Goal: Task Accomplishment & Management: Manage account settings

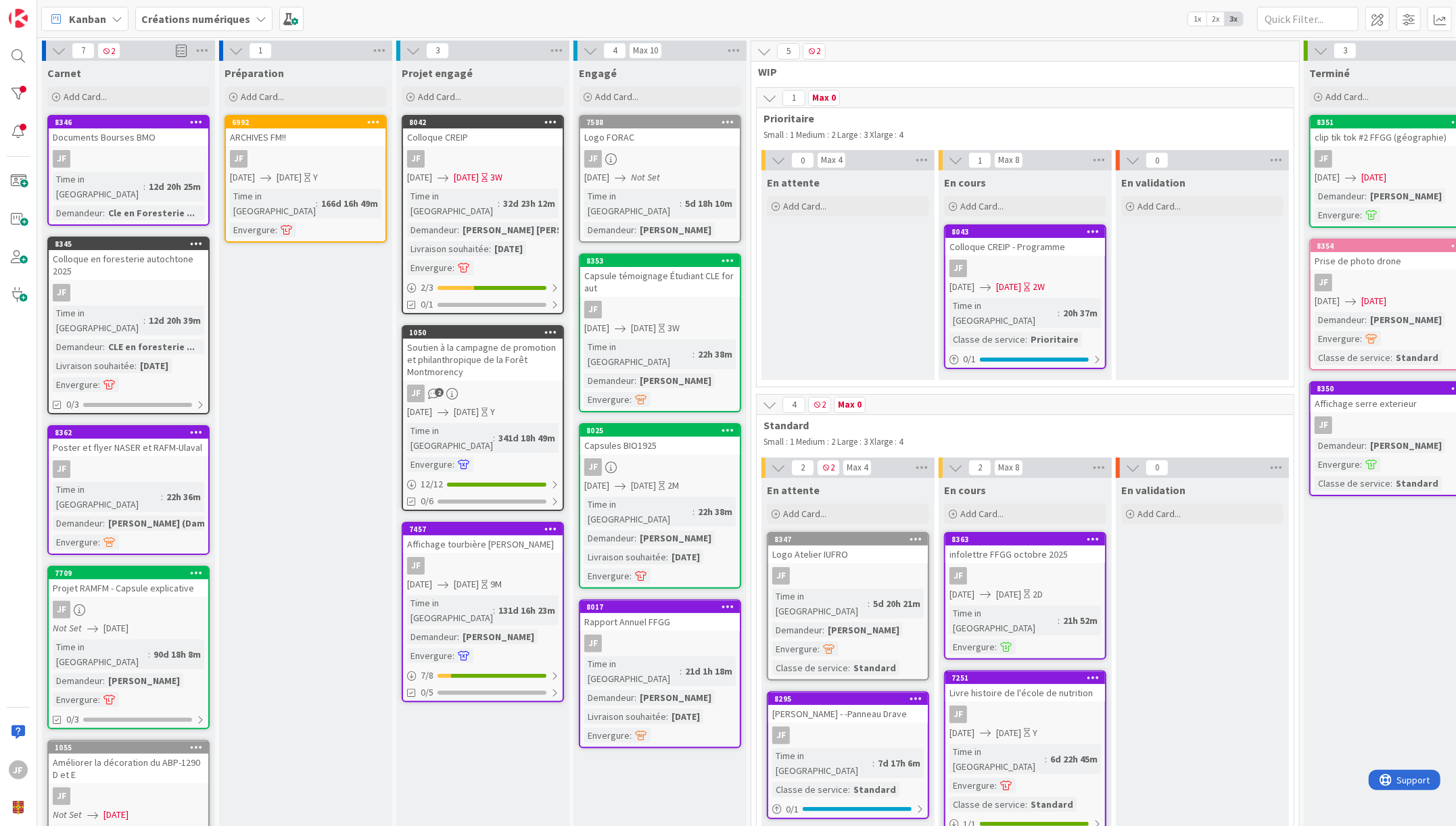
click at [695, 504] on div "22h 38m" at bounding box center [715, 511] width 41 height 15
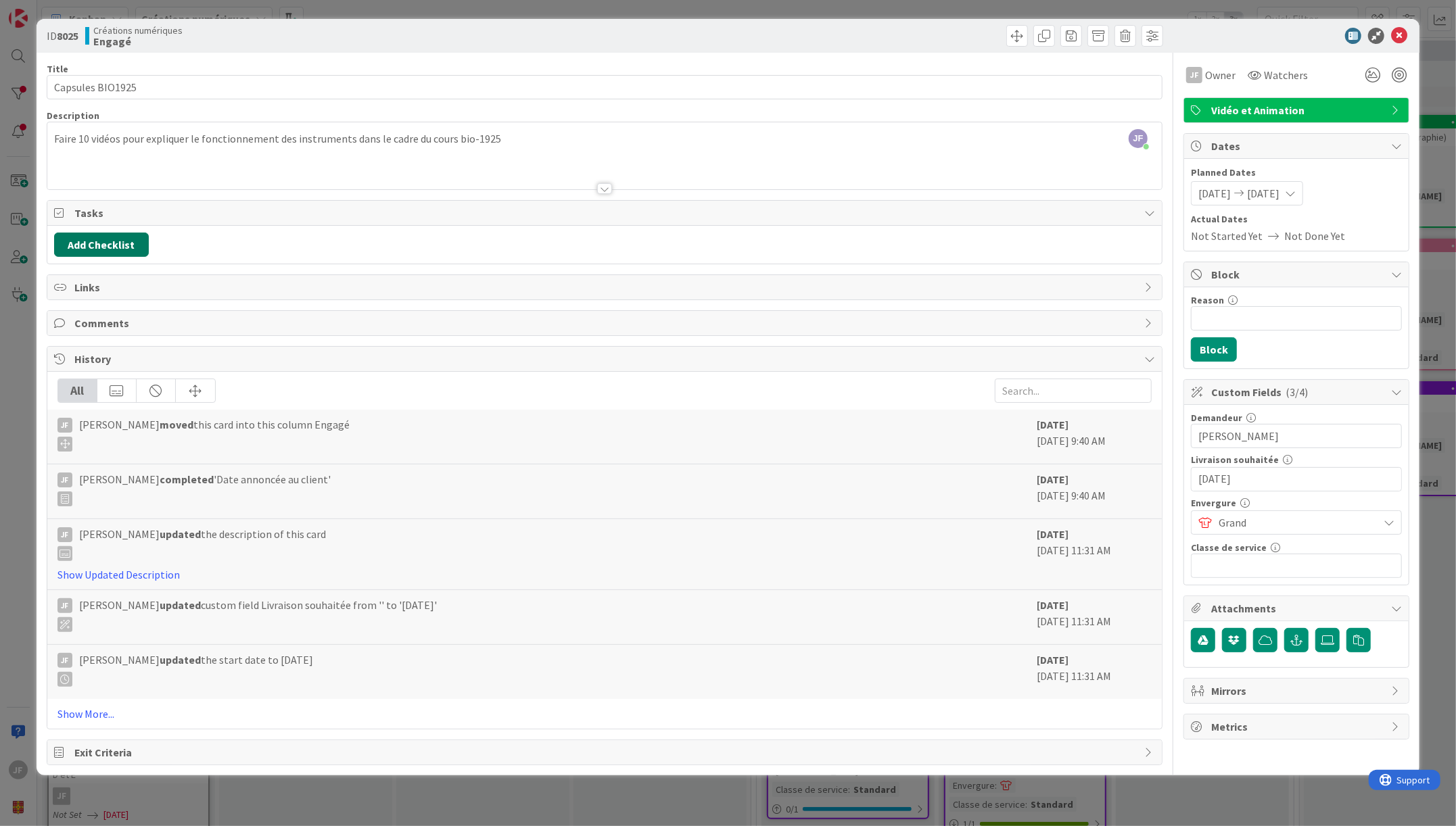
click at [101, 236] on button "Add Checklist" at bounding box center [101, 245] width 95 height 25
type input "tâches"
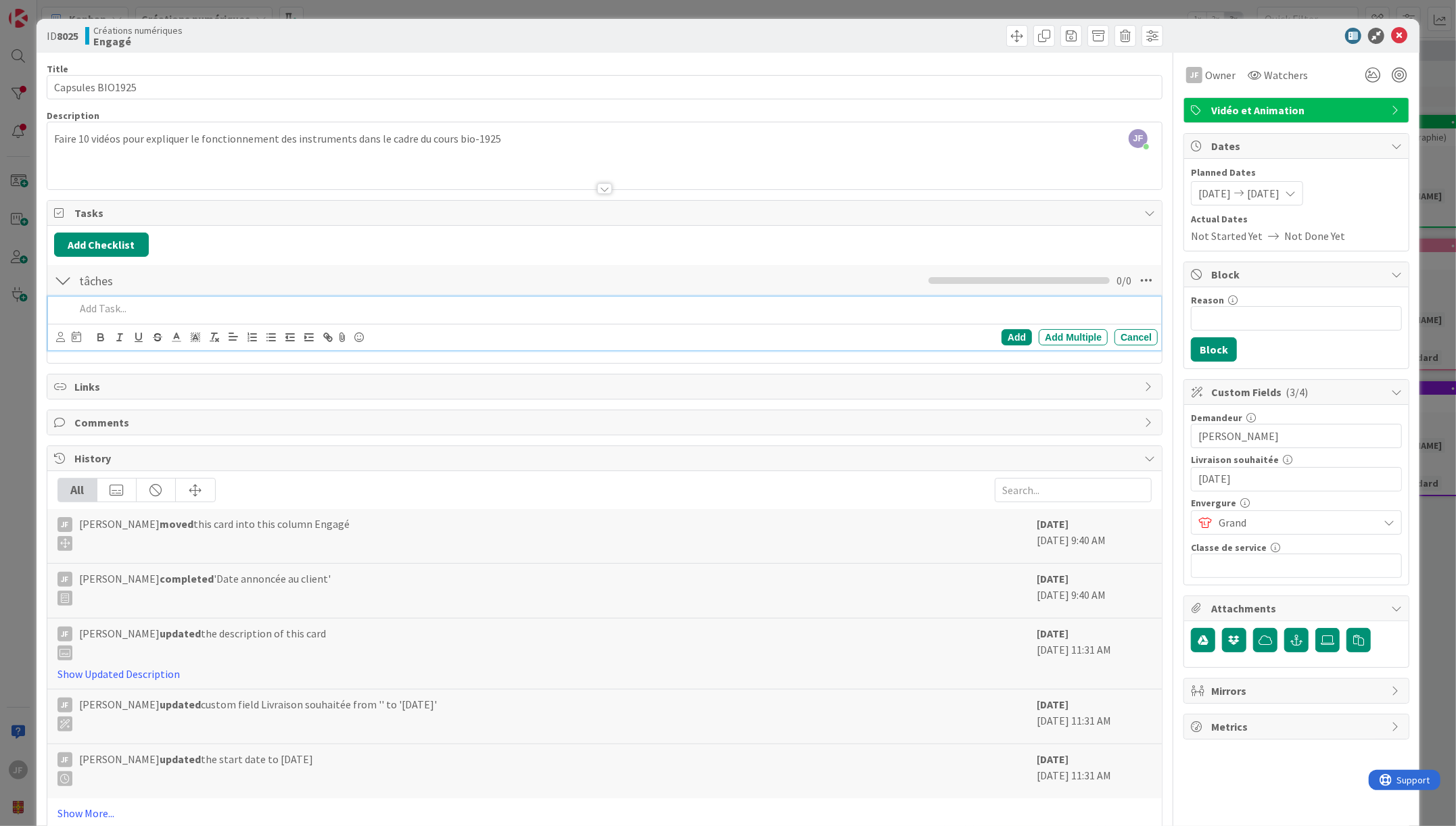
click at [82, 311] on p at bounding box center [614, 309] width 1077 height 15
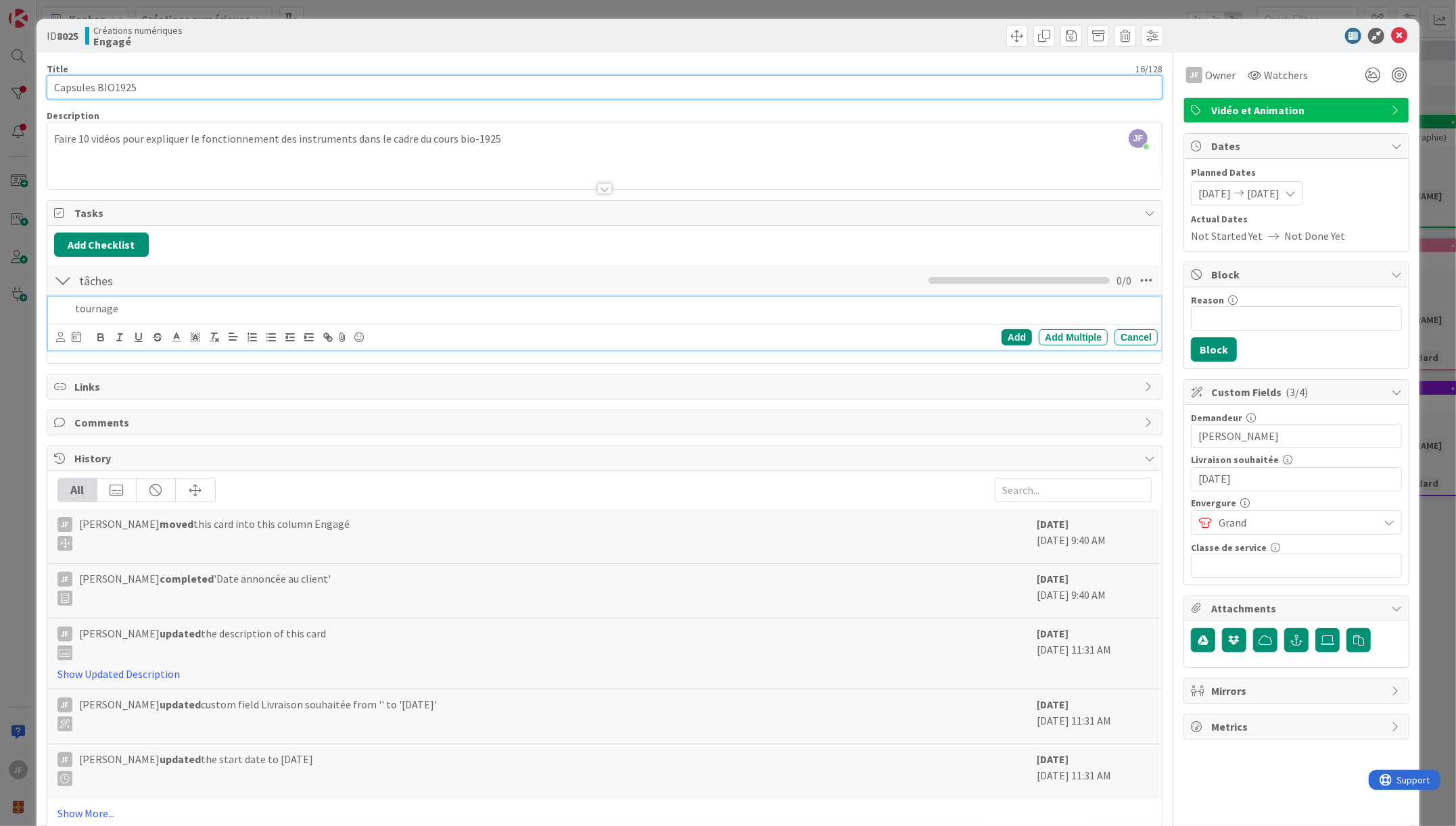
drag, startPoint x: 143, startPoint y: 90, endPoint x: -2, endPoint y: 79, distance: 145.4
click at [0, 79] on html "JF Kanban Créations numériques 1x 2x 3x 7 2 Carnet Add Card... 8346 Documents B…" at bounding box center [728, 413] width 1456 height 826
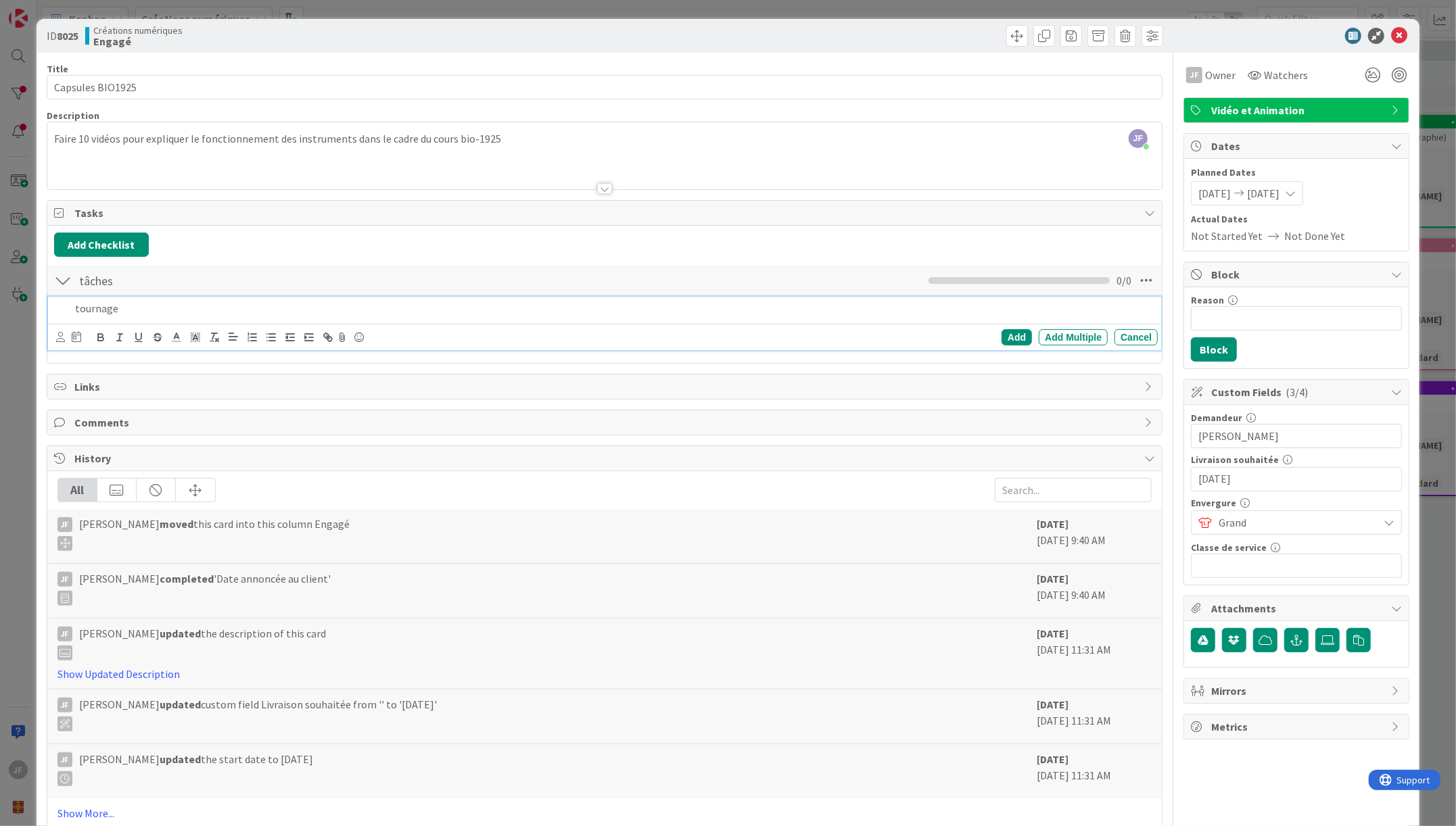
click at [95, 308] on p "tournage" at bounding box center [614, 309] width 1077 height 15
click at [72, 305] on div "tournage" at bounding box center [614, 309] width 1088 height 24
drag, startPoint x: 161, startPoint y: 306, endPoint x: 23, endPoint y: 300, distance: 138.1
click at [23, 300] on div "ID 8025 Créations numériques Engagé Title 16 / 128 Capsules BIO1925 Description…" at bounding box center [728, 413] width 1456 height 826
copy p "Capsules BIO1925 -"
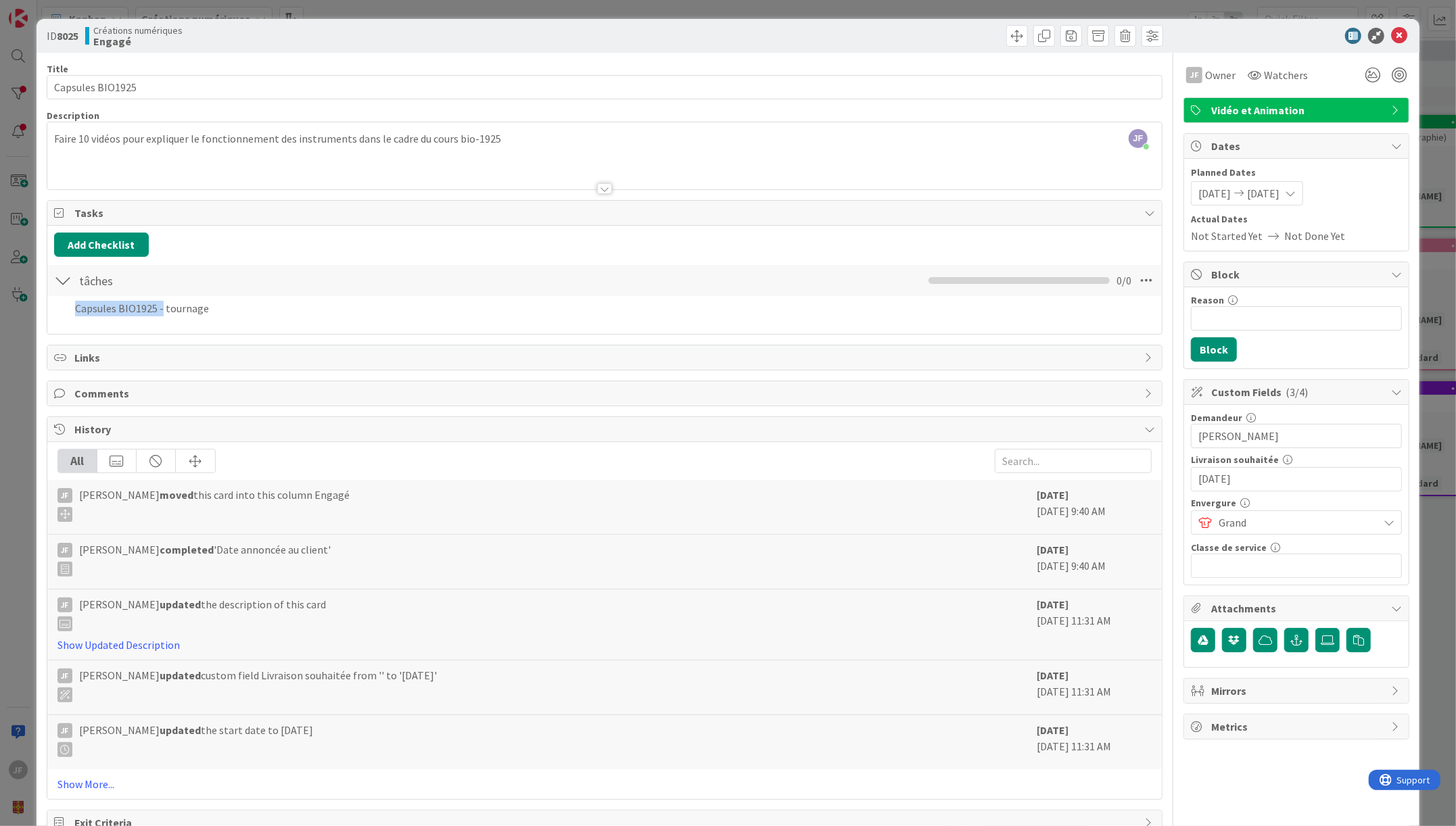
click at [1011, 334] on div "Title 16 / 128 Capsules BIO1925 Description [PERSON_NAME] just joined Faire 10 …" at bounding box center [605, 445] width 1116 height 783
click at [166, 325] on div "tâches Checklist Name 6 / 64 tâches 0 / 0 Capsules BIO1925 - tournage Add Add M…" at bounding box center [604, 295] width 1115 height 63
click at [318, 318] on div "Capsules BIO1925 - tournage Add Add Multiple Cancel" at bounding box center [604, 309] width 1113 height 25
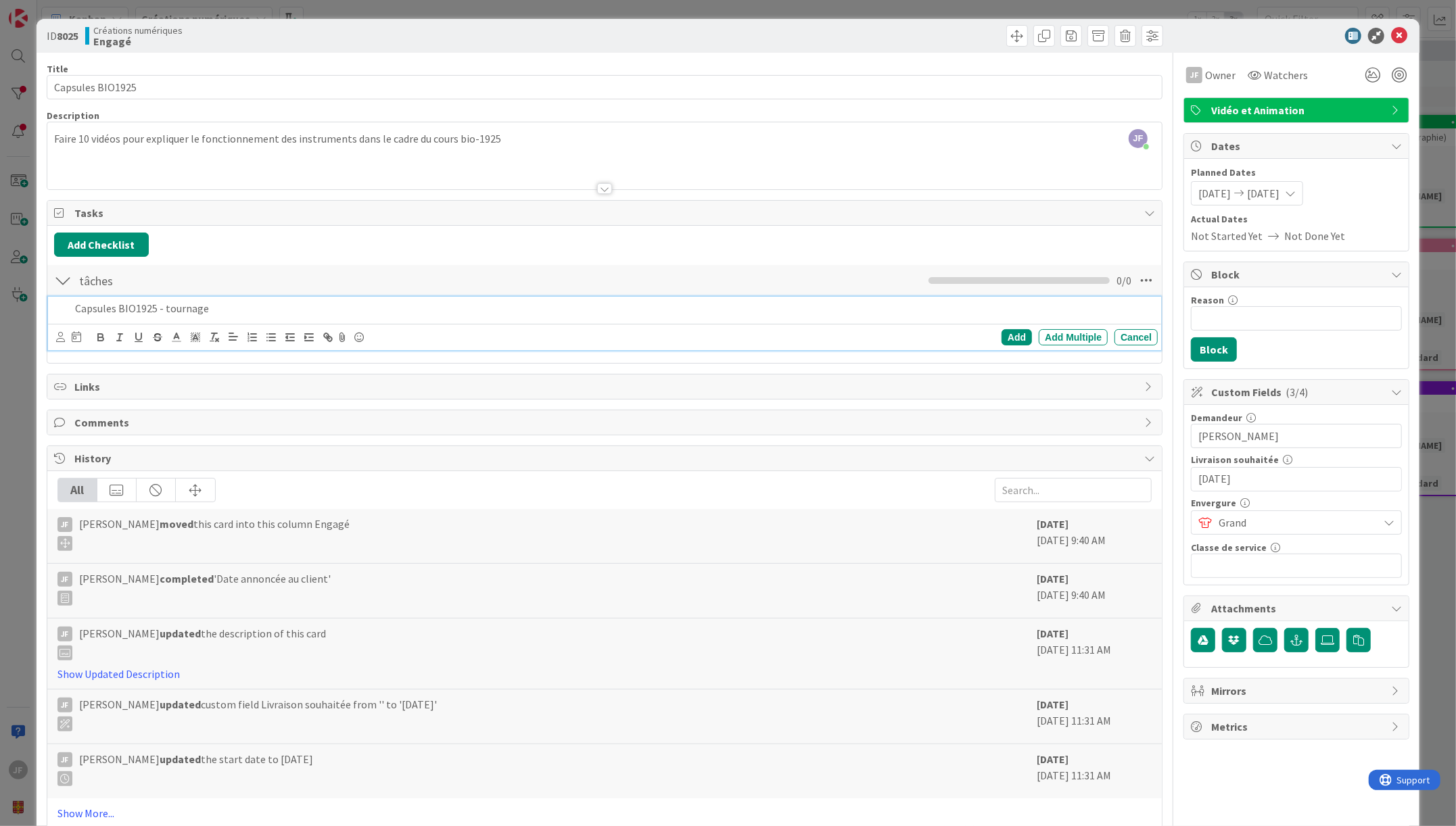
click at [260, 297] on div "Capsules BIO1925 - tournage" at bounding box center [614, 309] width 1088 height 24
click at [1007, 333] on div "Add" at bounding box center [1017, 337] width 31 height 16
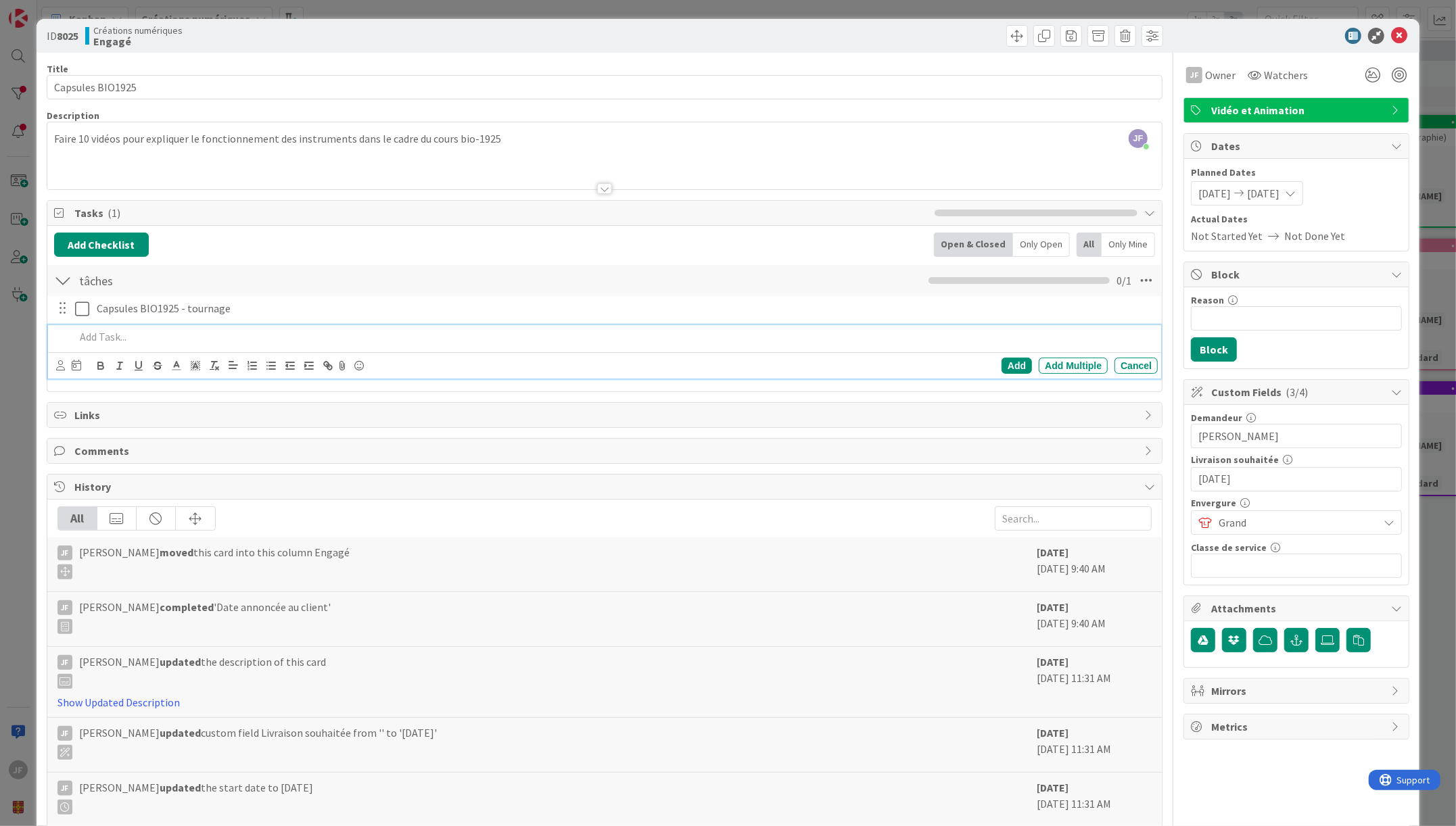
click at [100, 337] on p at bounding box center [614, 337] width 1077 height 15
click at [266, 333] on p "Capsules BIO1925 - montage (7 minis capsulues)" at bounding box center [614, 337] width 1077 height 15
click at [1011, 364] on div "Add" at bounding box center [1017, 365] width 31 height 16
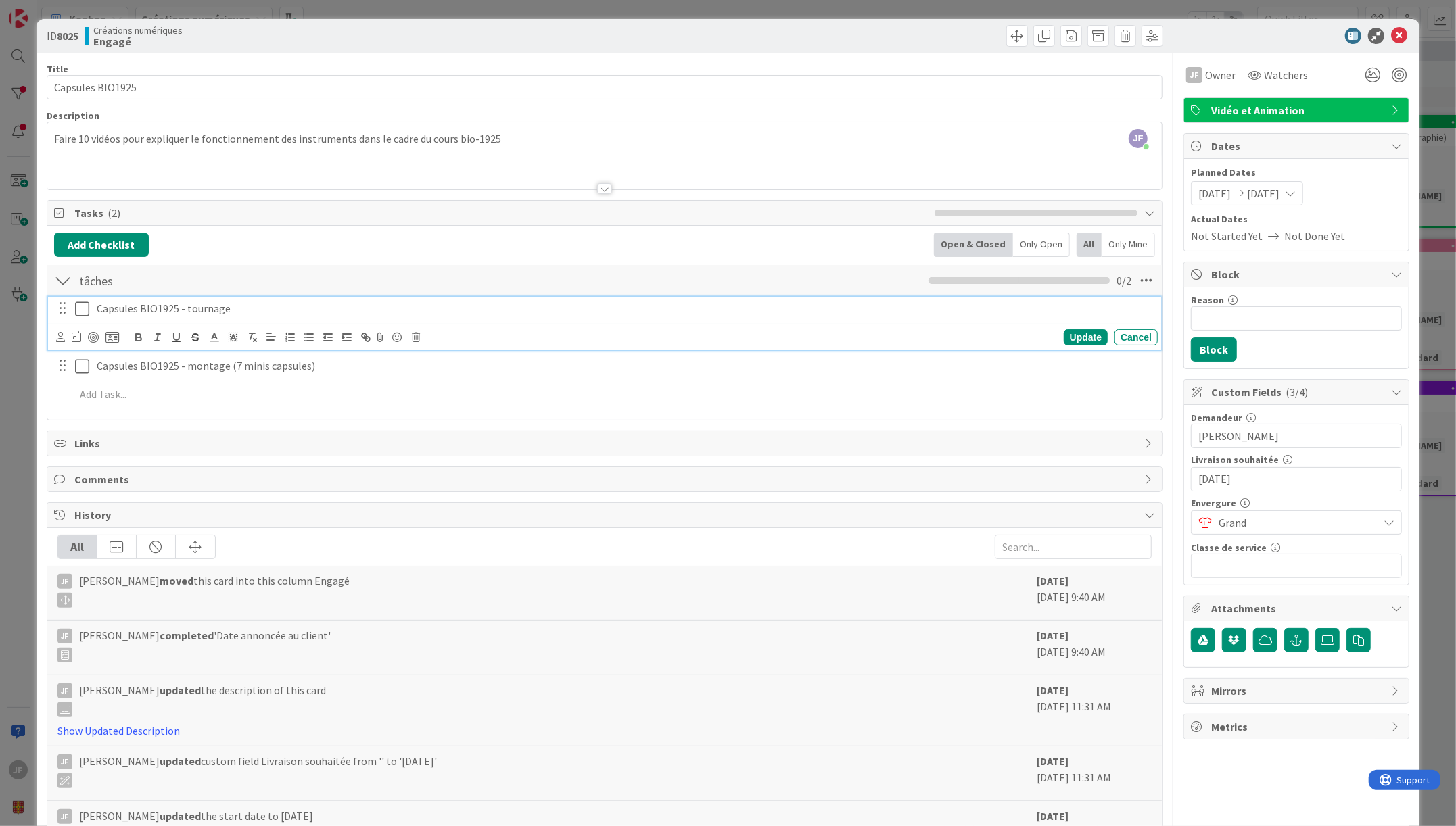
click at [136, 305] on p "Capsules BIO1925 - tournage" at bounding box center [624, 309] width 1056 height 15
click at [111, 335] on icon at bounding box center [113, 337] width 14 height 12
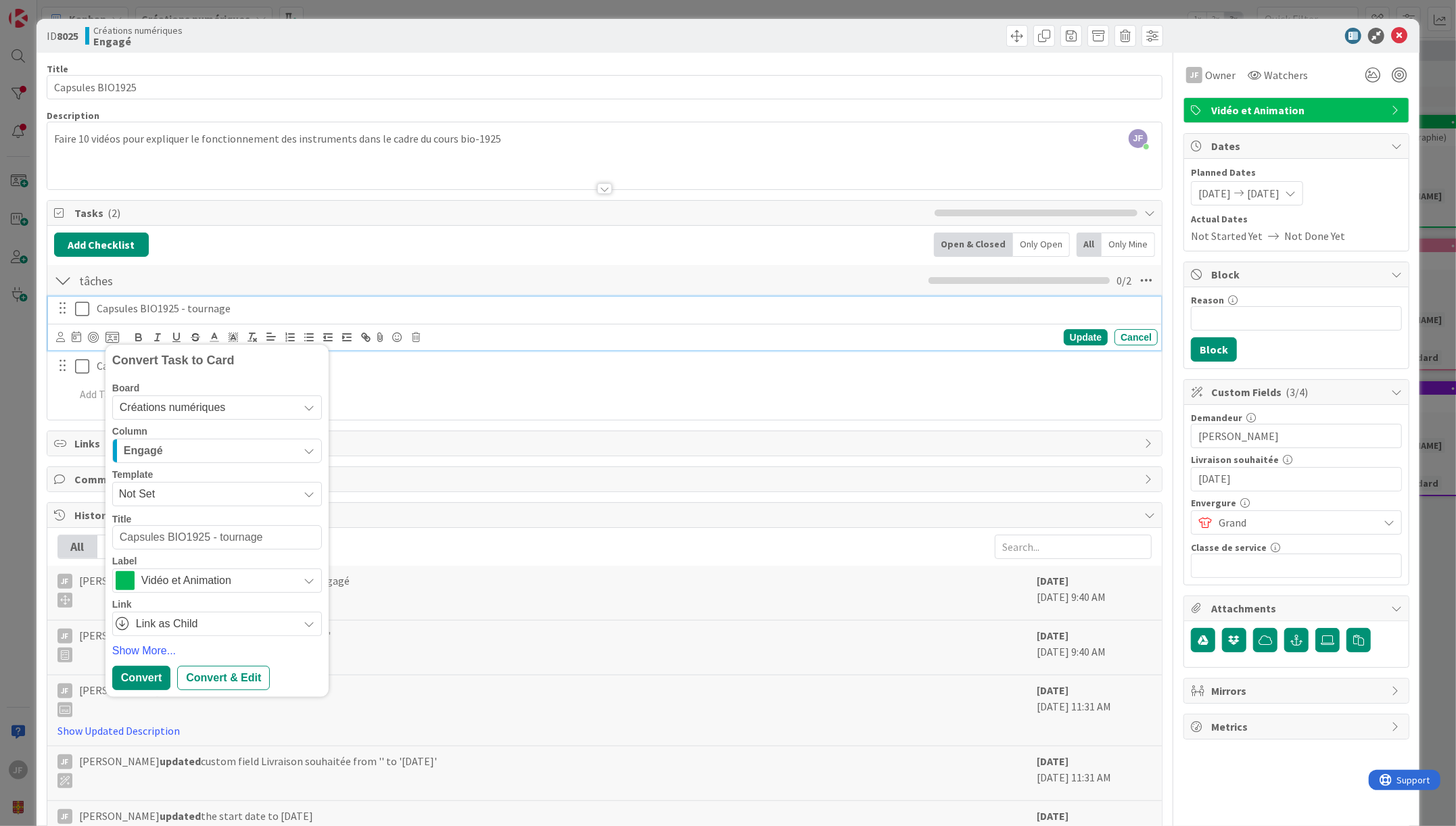
click at [246, 445] on div "Engagé" at bounding box center [209, 451] width 178 height 21
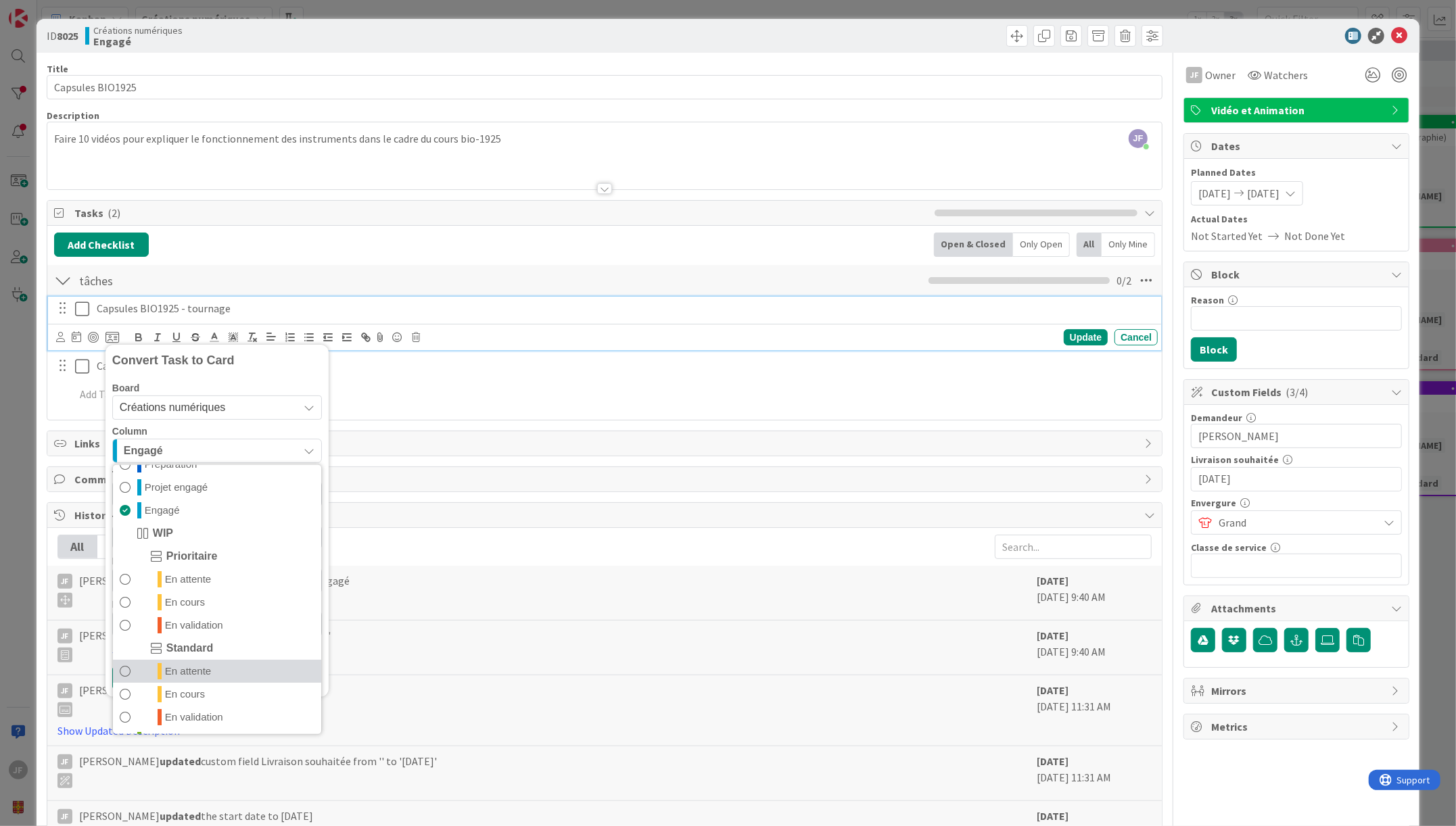
scroll to position [62, 0]
click at [195, 666] on span "En cours" at bounding box center [184, 672] width 40 height 16
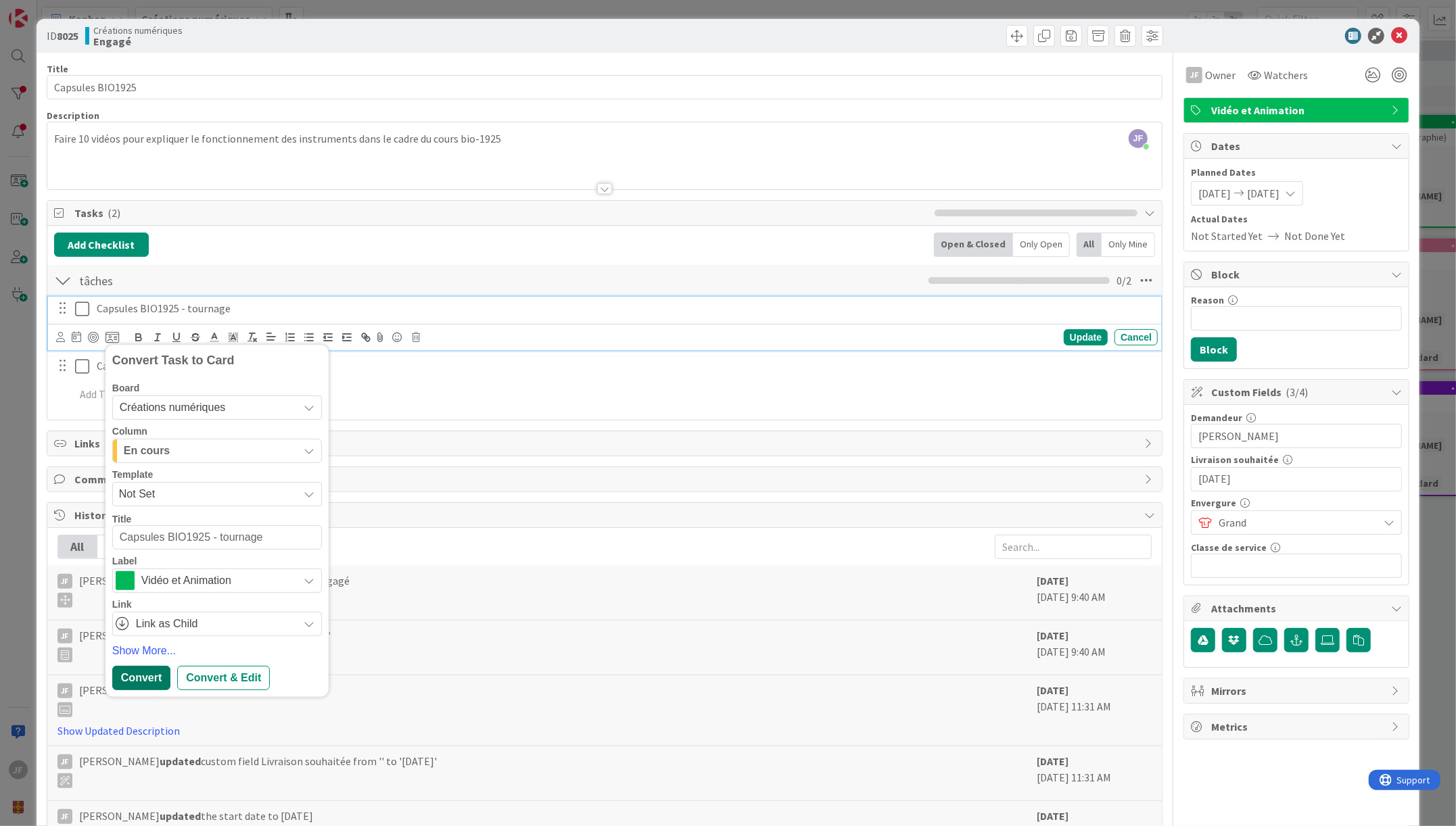
click at [145, 671] on div "Convert" at bounding box center [142, 678] width 58 height 25
type textarea "x"
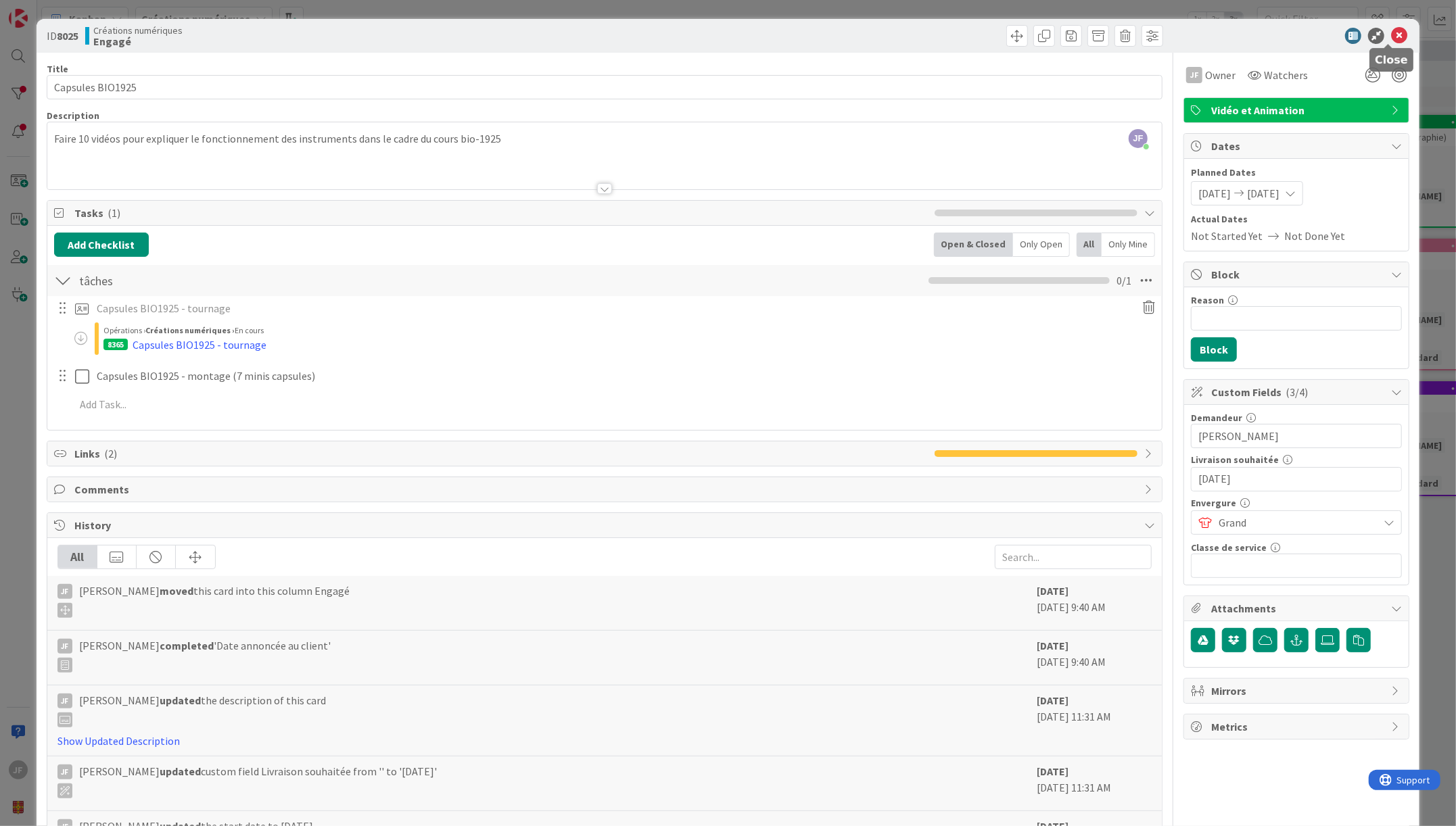
click at [1391, 32] on icon at bounding box center [1399, 35] width 16 height 16
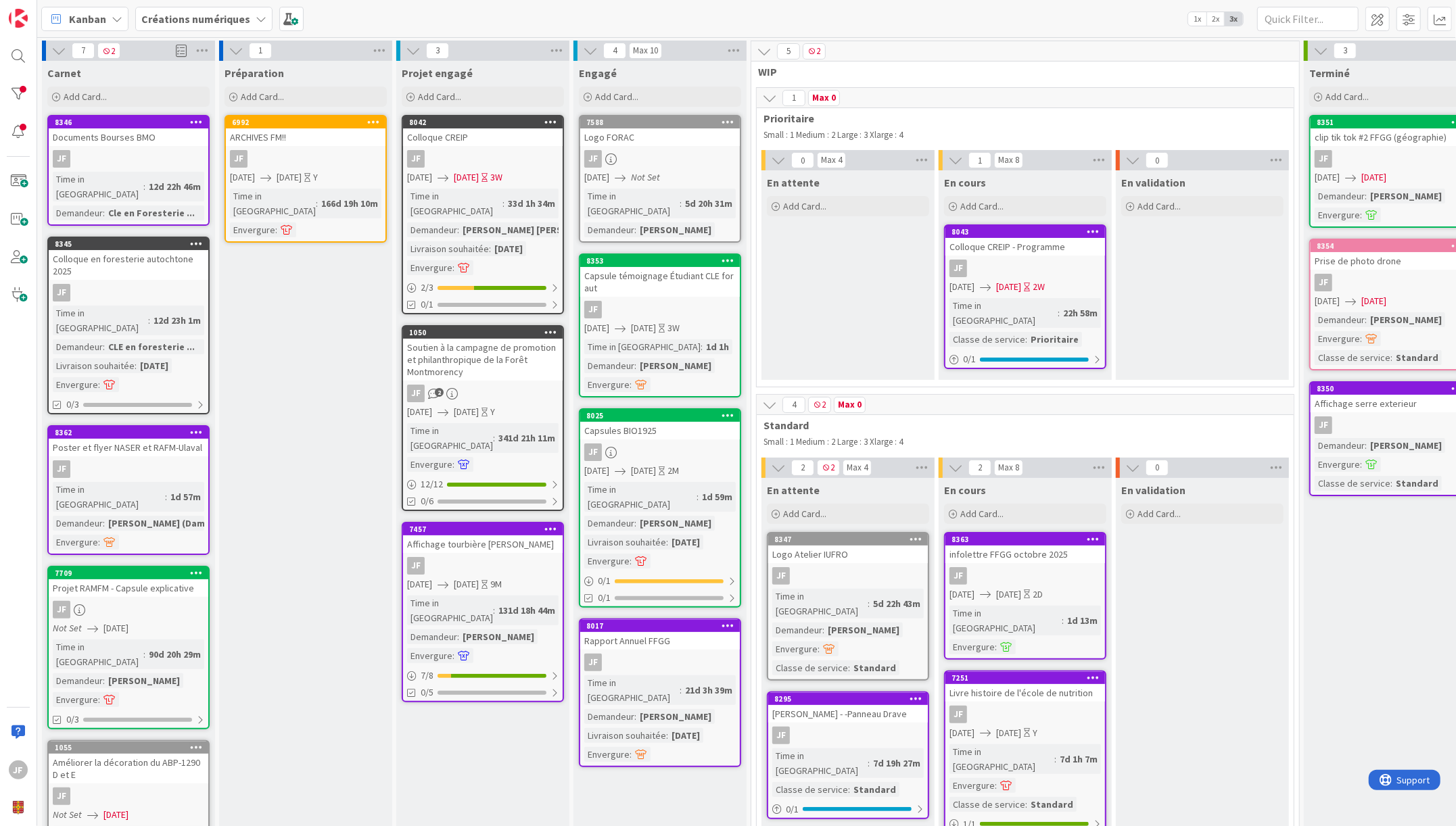
click at [656, 464] on span "[DATE]" at bounding box center [643, 471] width 25 height 15
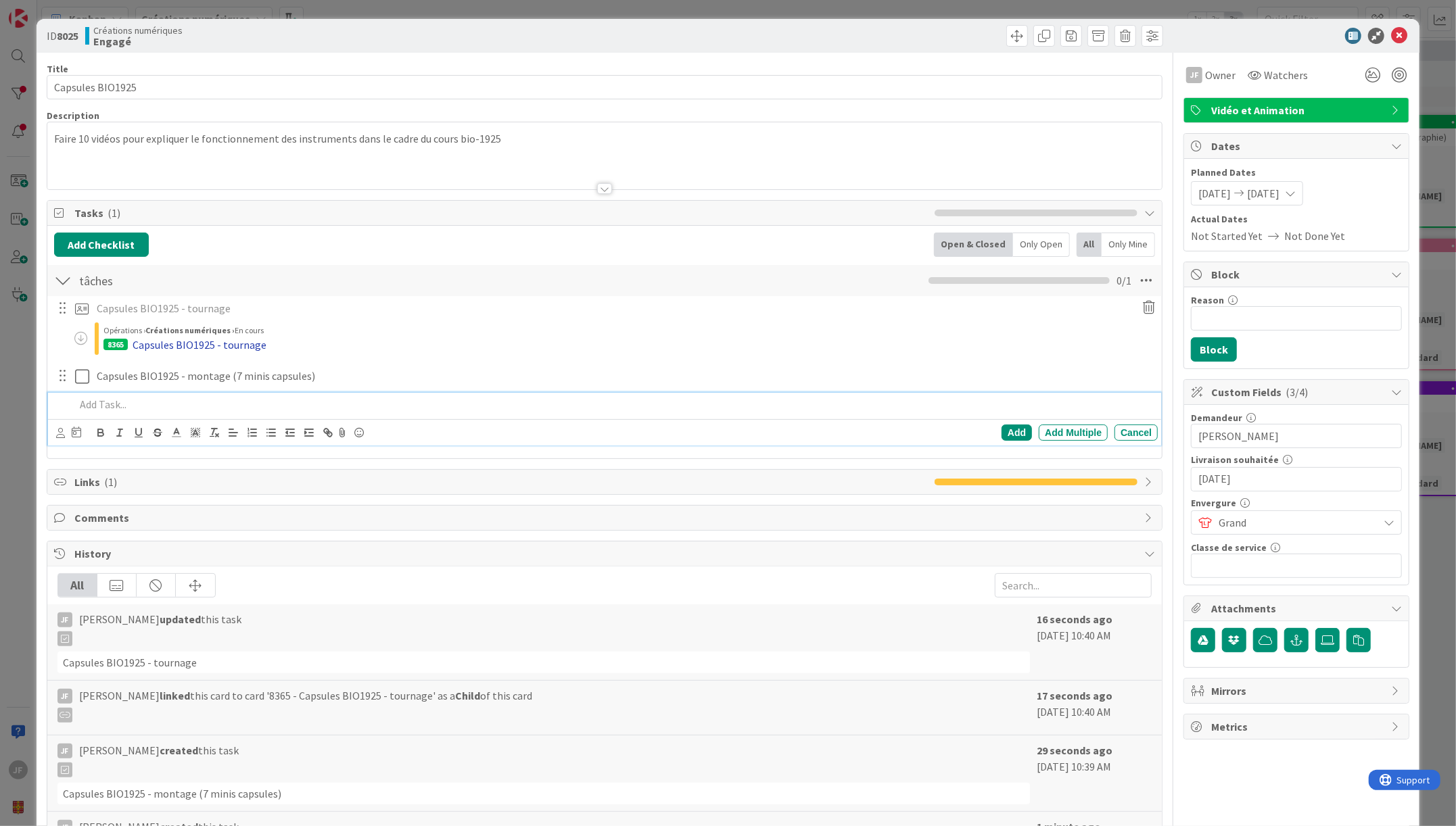
click at [183, 342] on div "Capsules BIO1925 - tournage" at bounding box center [199, 345] width 134 height 16
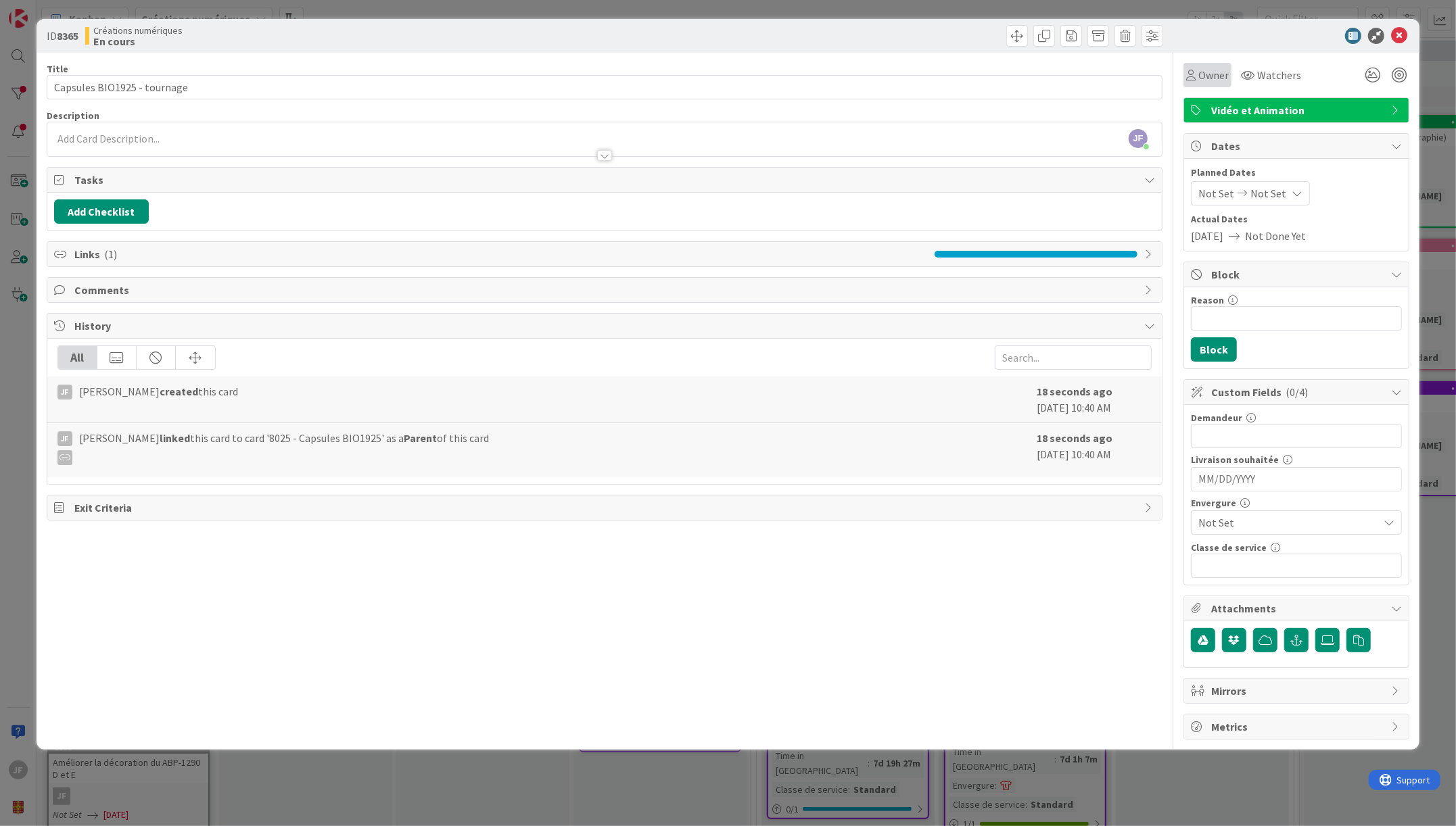
click at [1204, 69] on span "Owner" at bounding box center [1214, 74] width 31 height 16
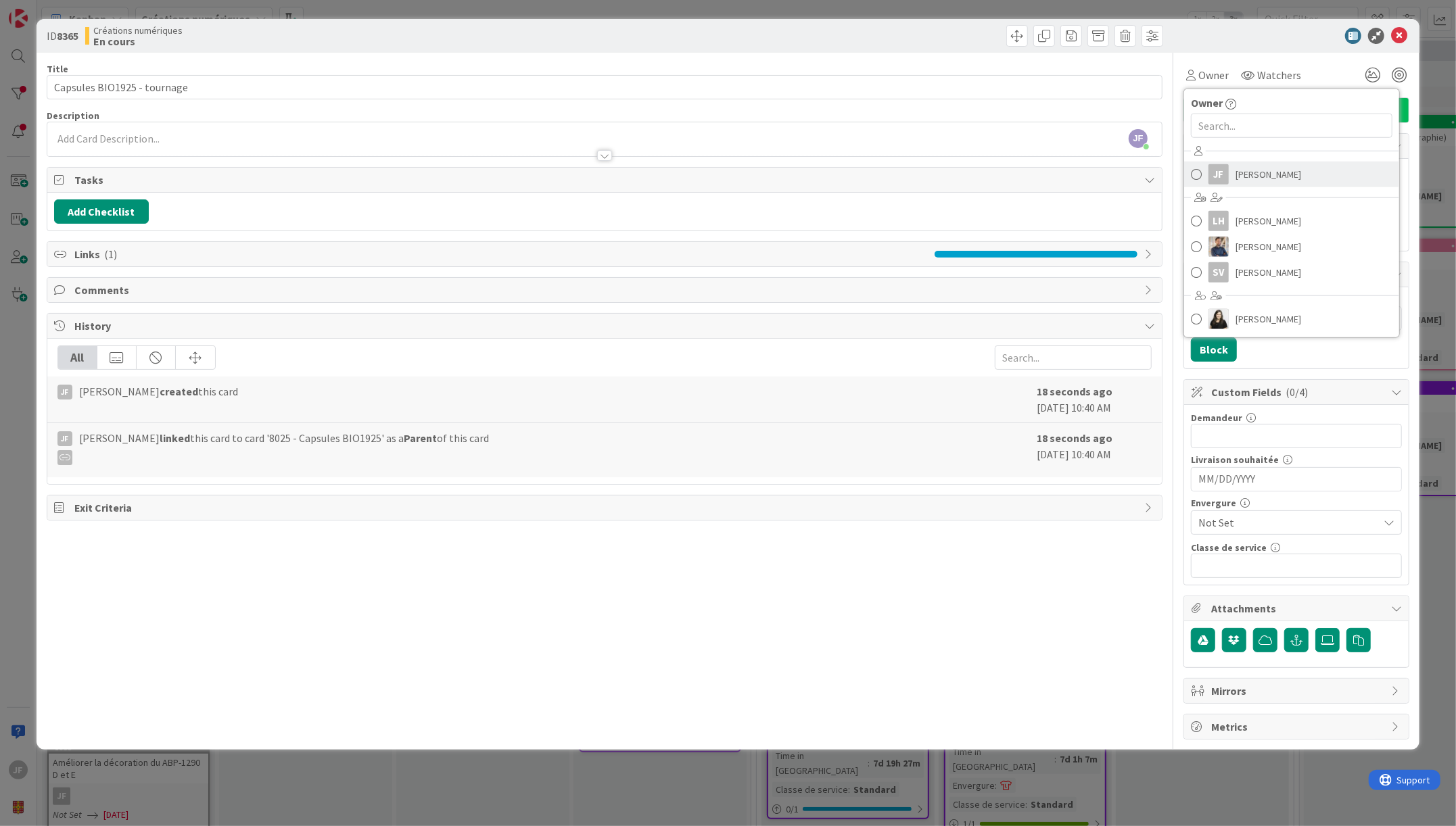
click at [1231, 172] on link "[PERSON_NAME]" at bounding box center [1292, 174] width 215 height 26
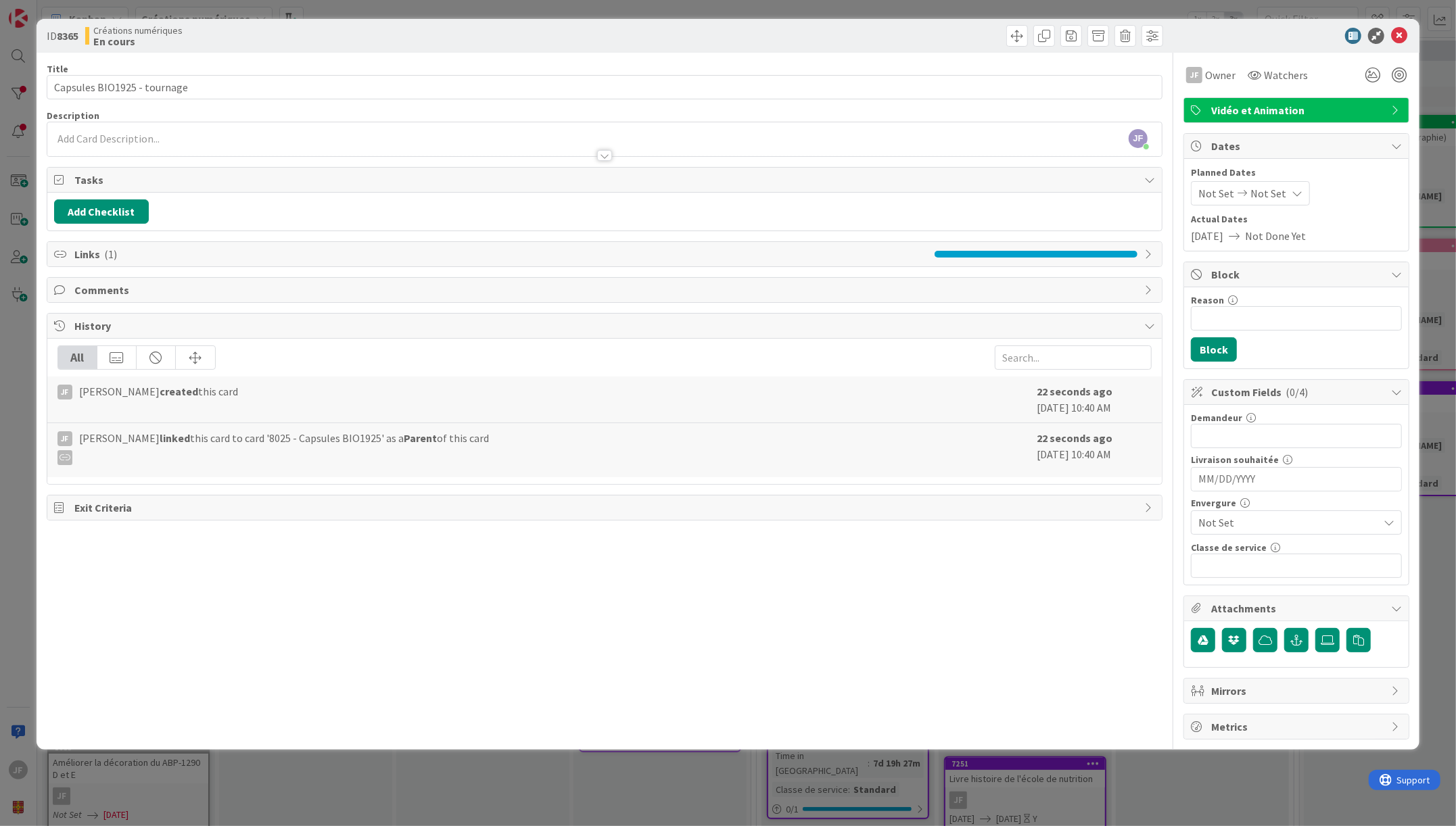
click at [1231, 196] on span "Not Set" at bounding box center [1216, 193] width 36 height 16
click at [1273, 304] on td "7" at bounding box center [1273, 311] width 26 height 26
type input "[DATE]"
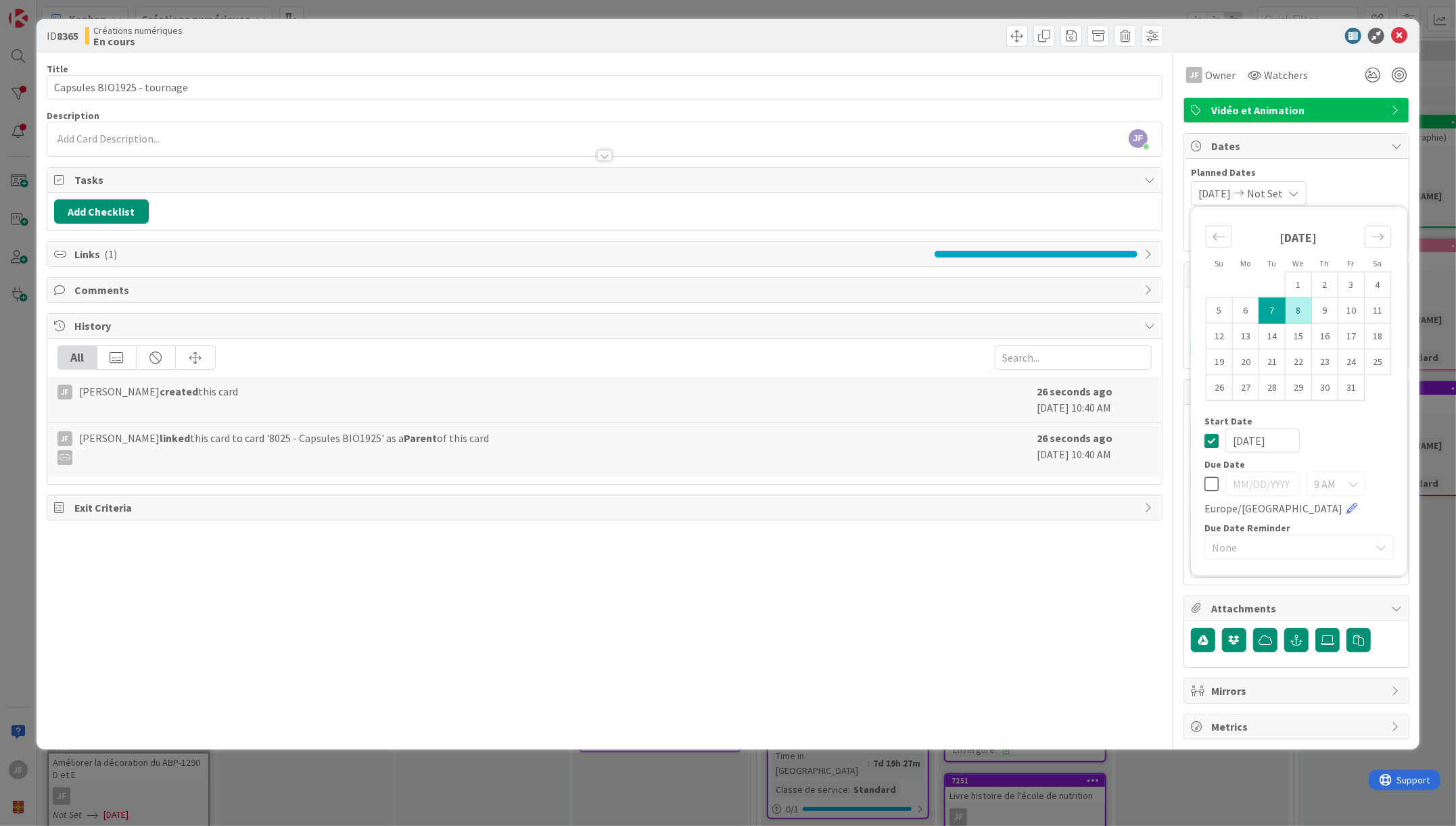
click at [1292, 308] on td "8" at bounding box center [1299, 311] width 26 height 26
type input "[DATE]"
click at [1261, 308] on td "7" at bounding box center [1273, 311] width 26 height 26
click at [1389, 177] on span "Planned Dates" at bounding box center [1296, 172] width 211 height 15
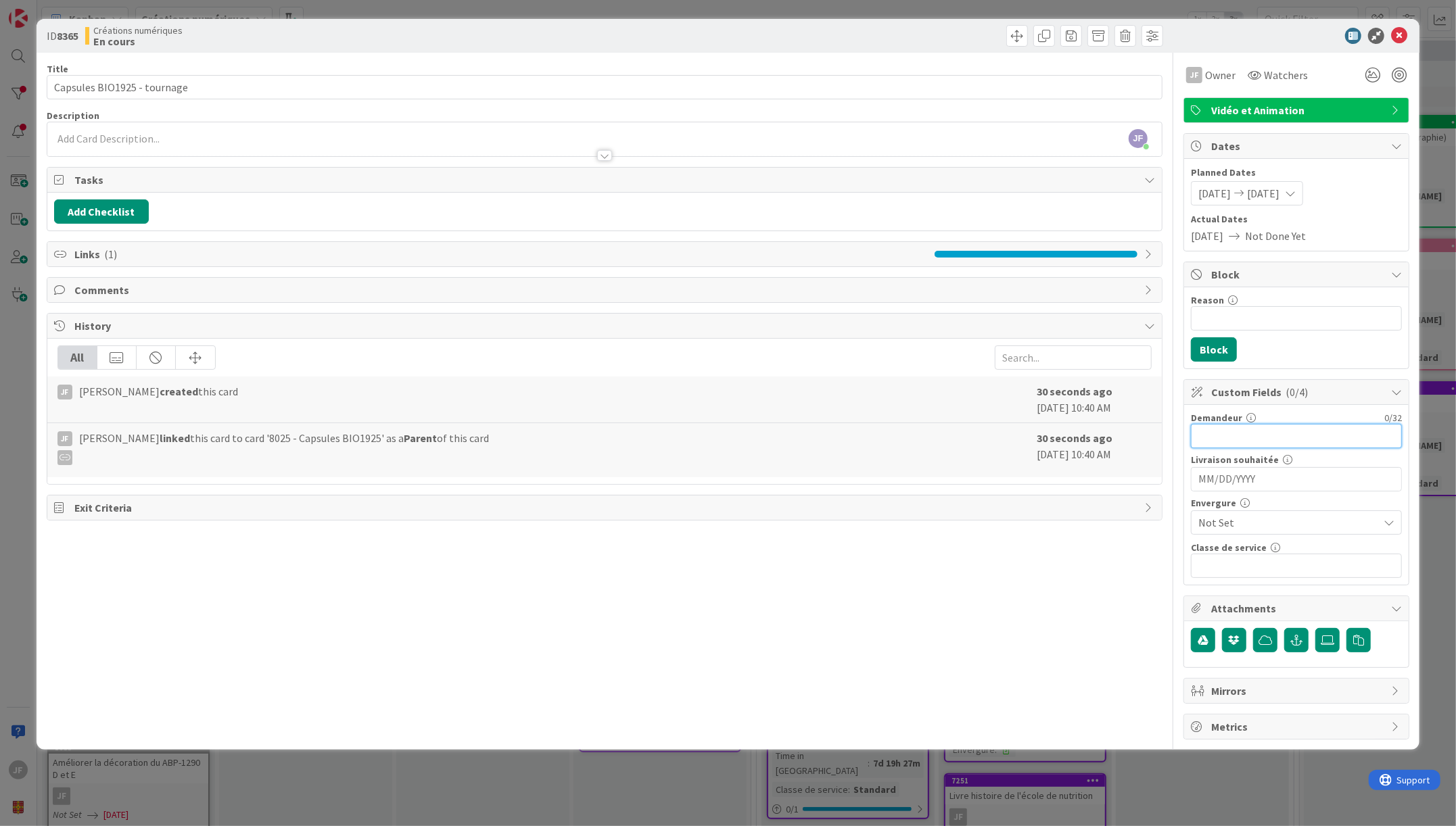
click at [1343, 429] on input "text" at bounding box center [1296, 436] width 211 height 25
click at [1224, 428] on input "[PERSON_NAME]" at bounding box center [1296, 436] width 211 height 25
type input "[PERSON_NAME]"
click at [1264, 474] on input "MM/DD/YYYY" at bounding box center [1296, 479] width 196 height 23
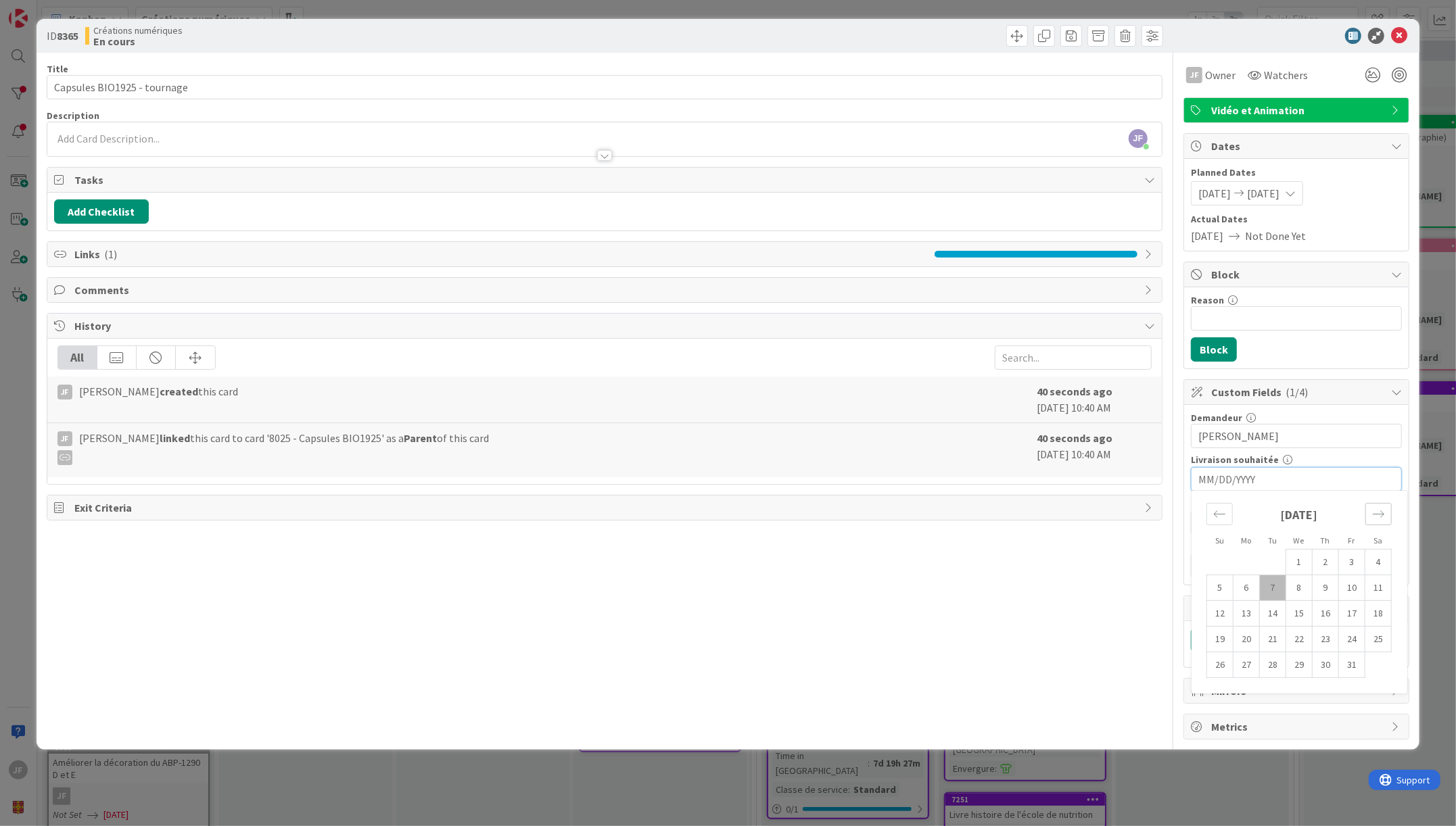
click at [1378, 512] on icon "Move forward to switch to the next month." at bounding box center [1378, 514] width 13 height 13
click at [1299, 640] on td "19" at bounding box center [1299, 640] width 26 height 26
type input "[DATE]"
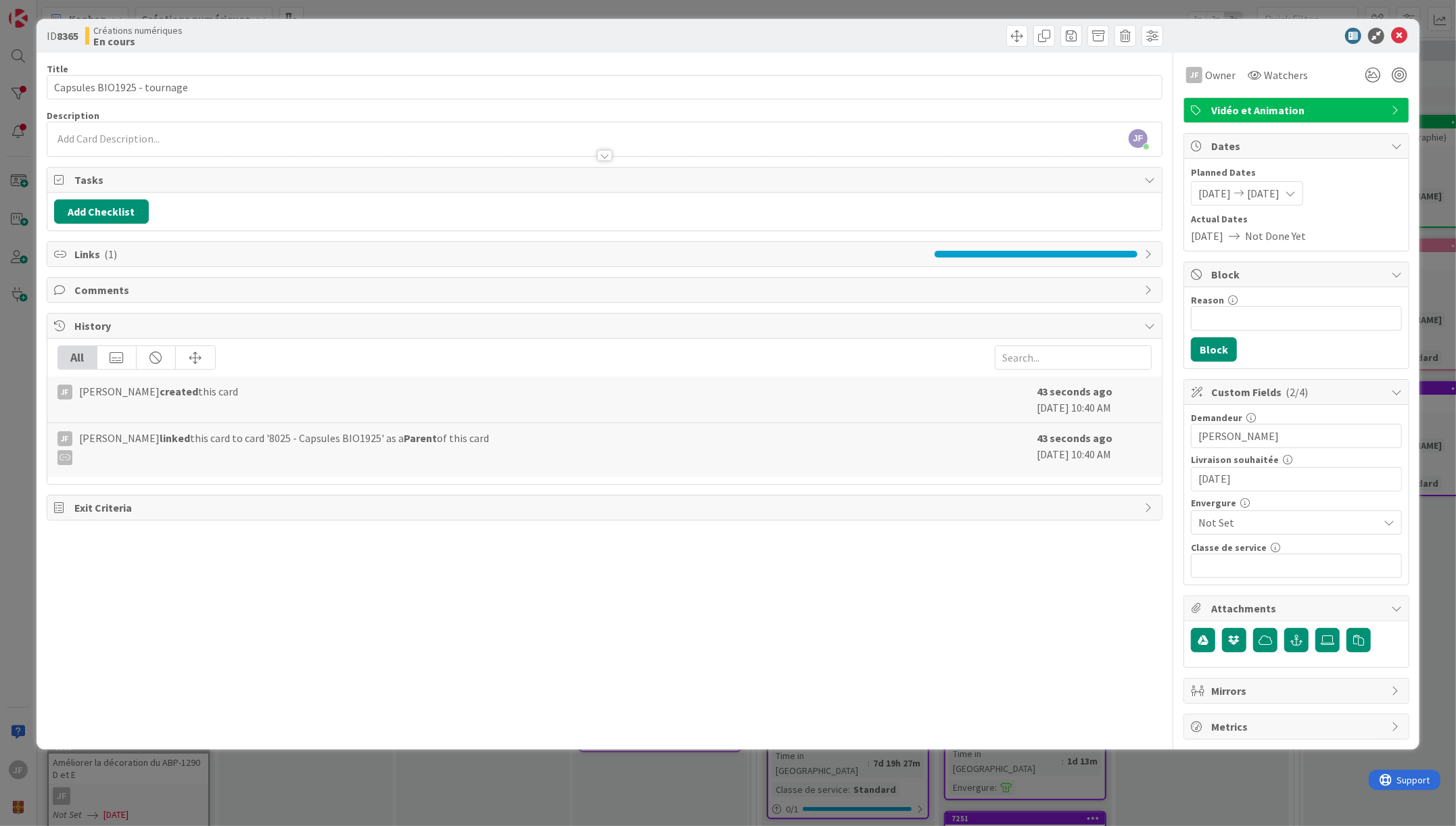
click at [1304, 517] on span "Not Set" at bounding box center [1284, 522] width 173 height 19
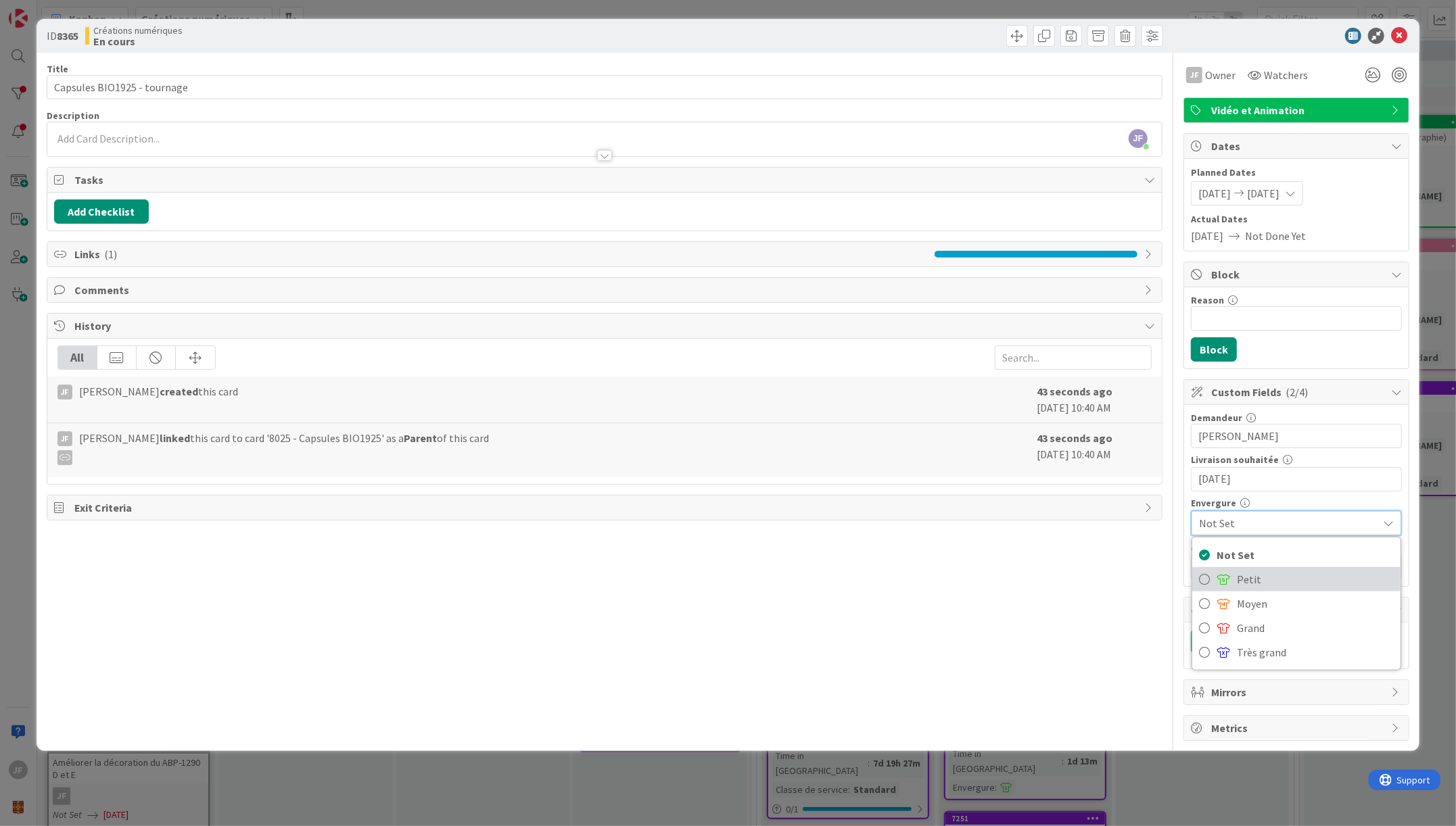
click at [1258, 573] on span "Petit" at bounding box center [1315, 579] width 157 height 20
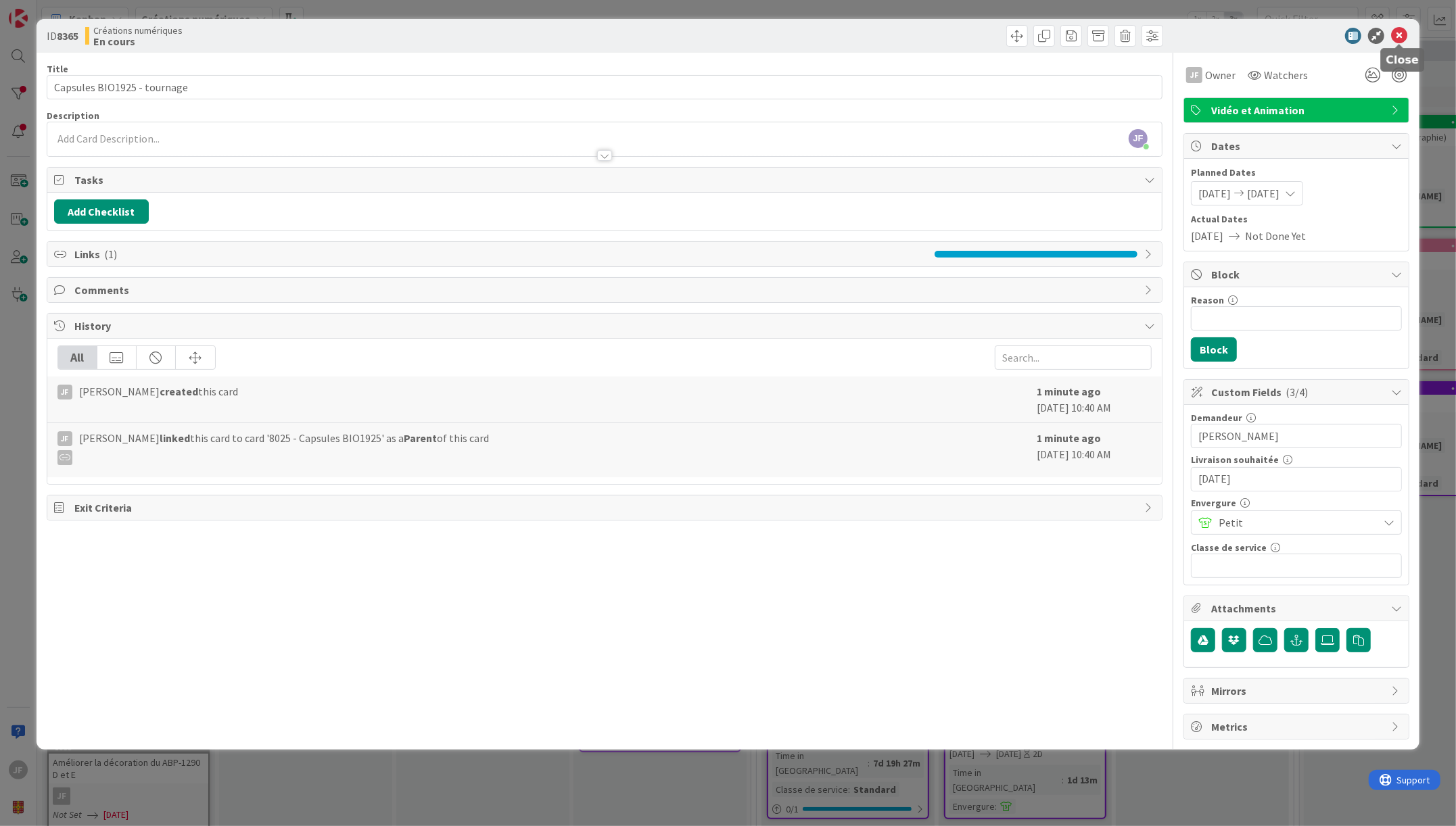
click at [1399, 28] on icon at bounding box center [1399, 35] width 16 height 16
